Goal: Navigation & Orientation: Understand site structure

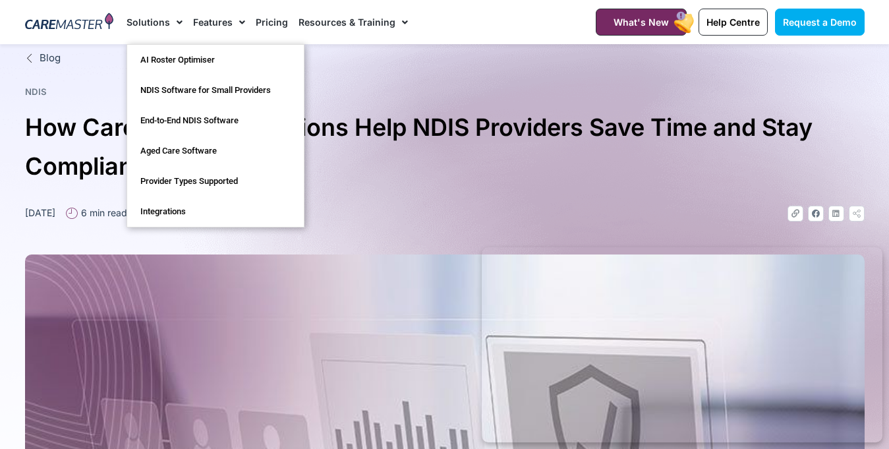
click at [178, 21] on span "Menu" at bounding box center [176, 22] width 13 height 22
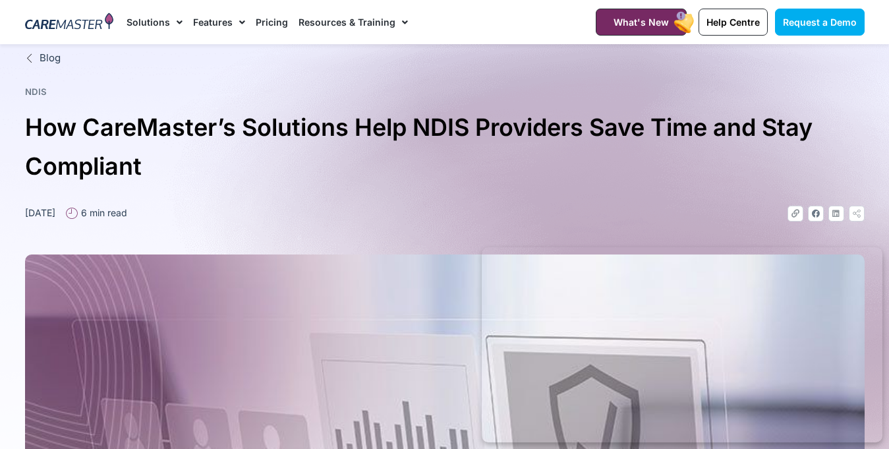
click at [178, 20] on span "Menu" at bounding box center [176, 22] width 13 height 22
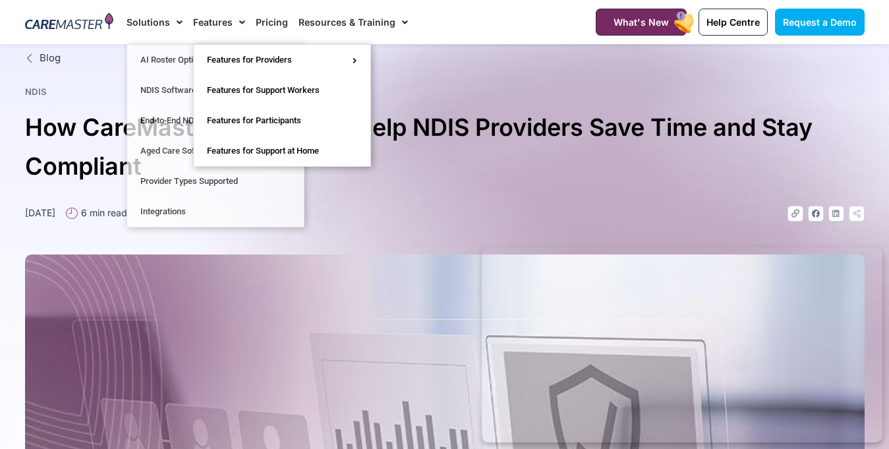
click at [242, 22] on span "Menu" at bounding box center [239, 22] width 13 height 22
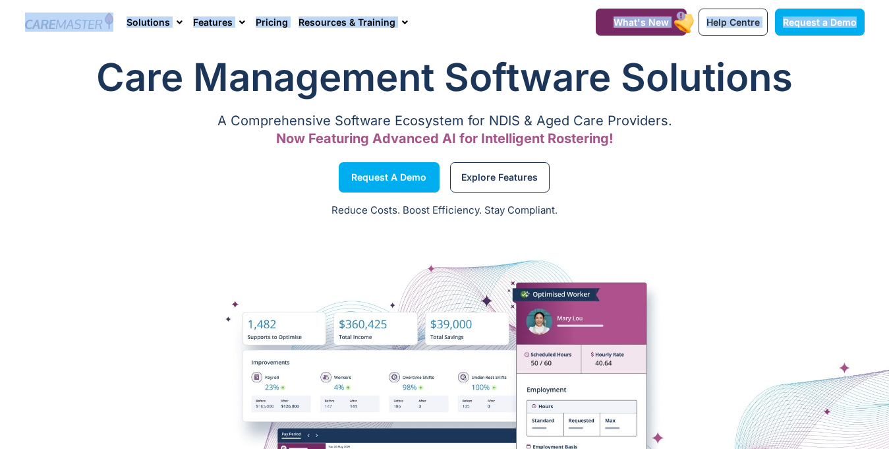
drag, startPoint x: 0, startPoint y: 0, endPoint x: 889, endPoint y: 28, distance: 889.4
click at [501, 36] on nav "Solutions AI Roster Optimiser NDIS Software for Small Providers End-to-End NDIS…" at bounding box center [345, 22] width 436 height 44
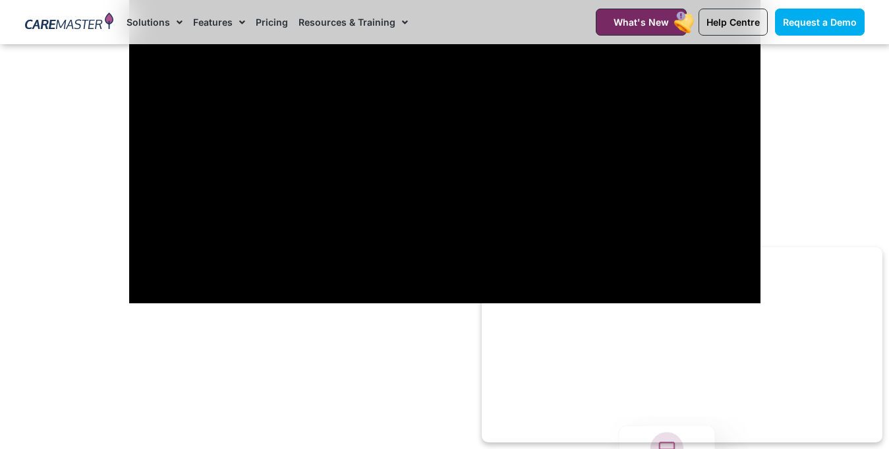
scroll to position [1107, 0]
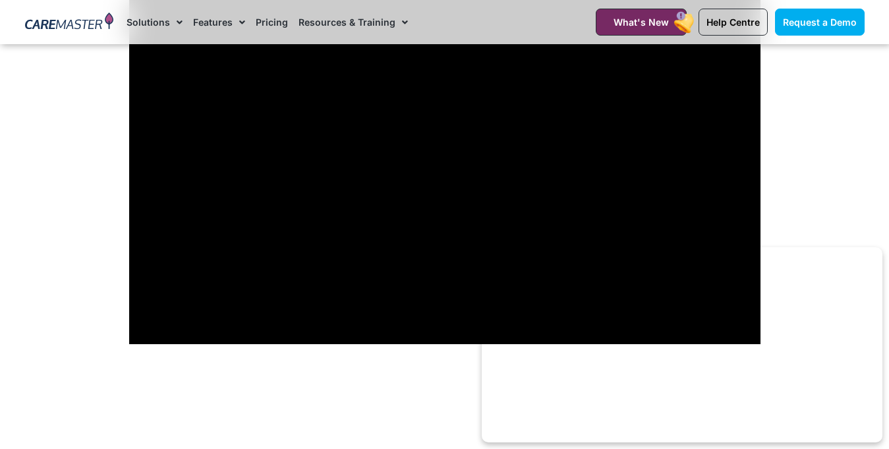
drag, startPoint x: 894, startPoint y: 21, endPoint x: 899, endPoint y: 74, distance: 53.0
